Goal: Task Accomplishment & Management: Manage account settings

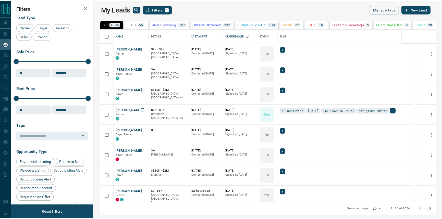
scroll to position [170, 346]
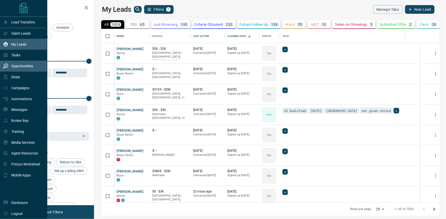
click at [20, 68] on p "Opportunities" at bounding box center [22, 66] width 22 height 4
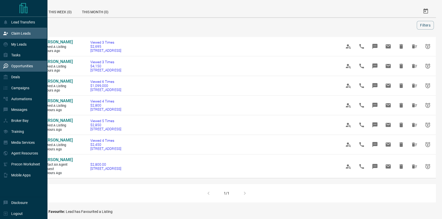
click at [12, 36] on p "Claim Leads" at bounding box center [20, 33] width 19 height 4
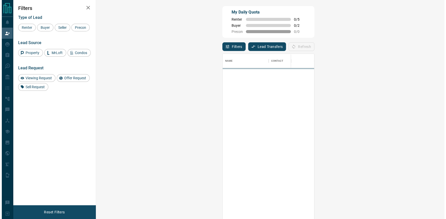
scroll to position [164, 334]
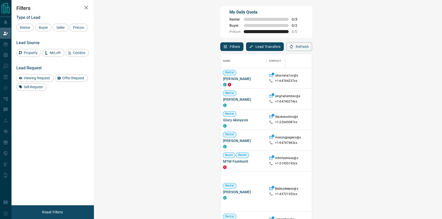
click at [418, 194] on span "Offer Request ( 1 )" at bounding box center [430, 192] width 24 height 4
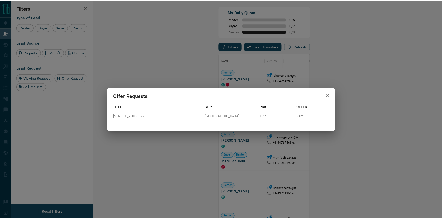
scroll to position [164, 334]
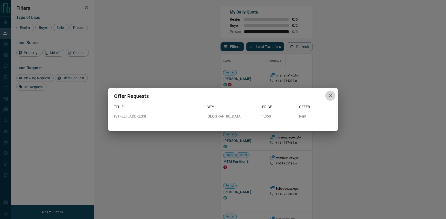
click at [329, 100] on button "button" at bounding box center [330, 96] width 10 height 10
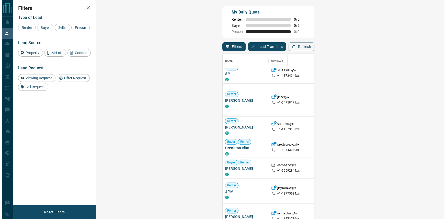
scroll to position [232, 0]
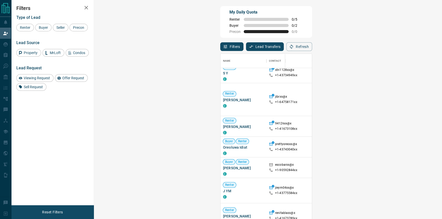
click at [412, 169] on div "Viewing Request ( 1 )" at bounding box center [429, 168] width 35 height 7
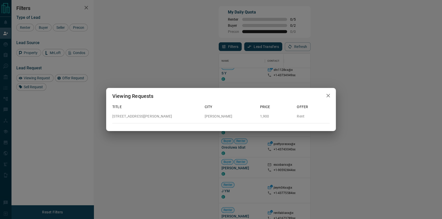
scroll to position [164, 334]
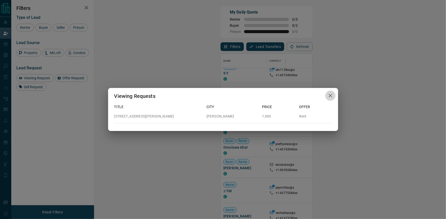
click at [332, 96] on icon "button" at bounding box center [330, 96] width 6 height 6
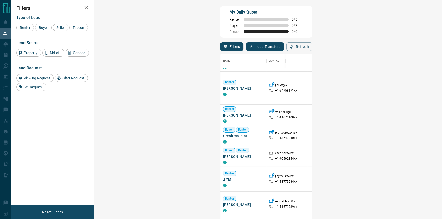
scroll to position [302, 0]
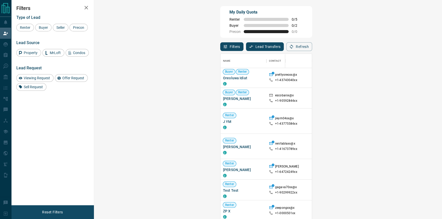
click at [83, 156] on div "Filters Type of Lead Renter Buyer Seller Precon Lead Source Property MrLoft Con…" at bounding box center [52, 103] width 83 height 206
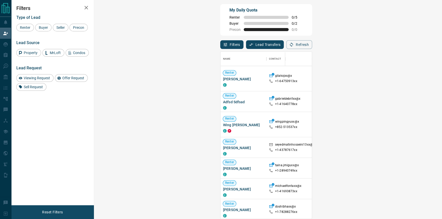
scroll to position [1477, 0]
